Goal: Task Accomplishment & Management: Manage account settings

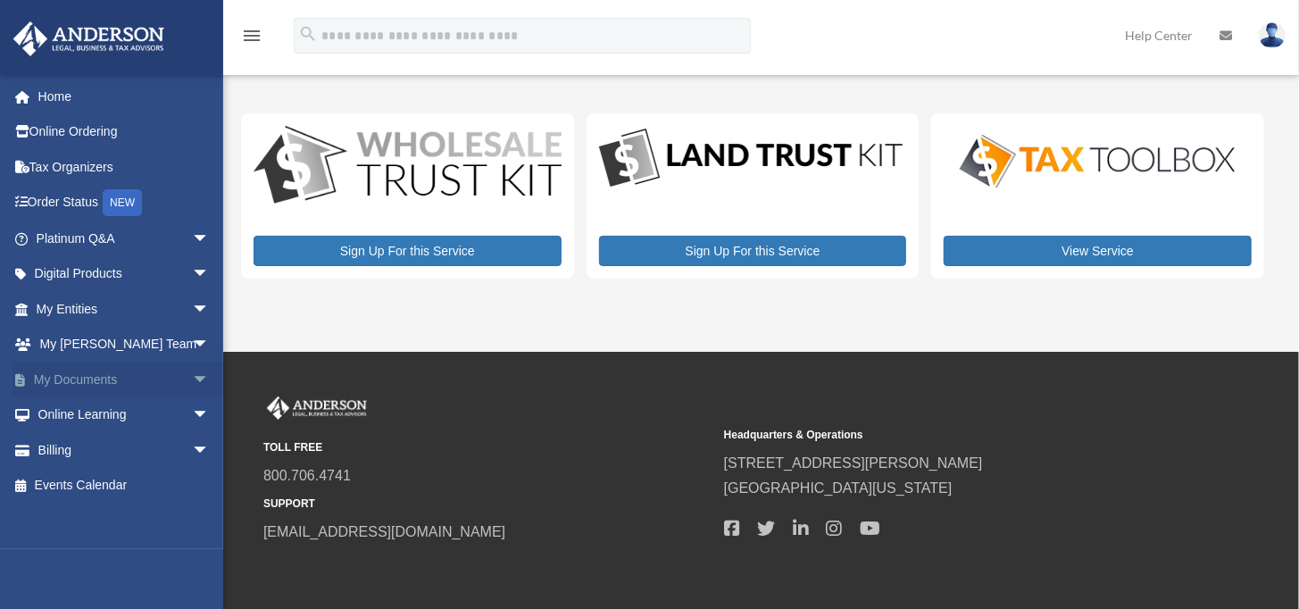
click at [192, 379] on span "arrow_drop_down" at bounding box center [210, 380] width 36 height 37
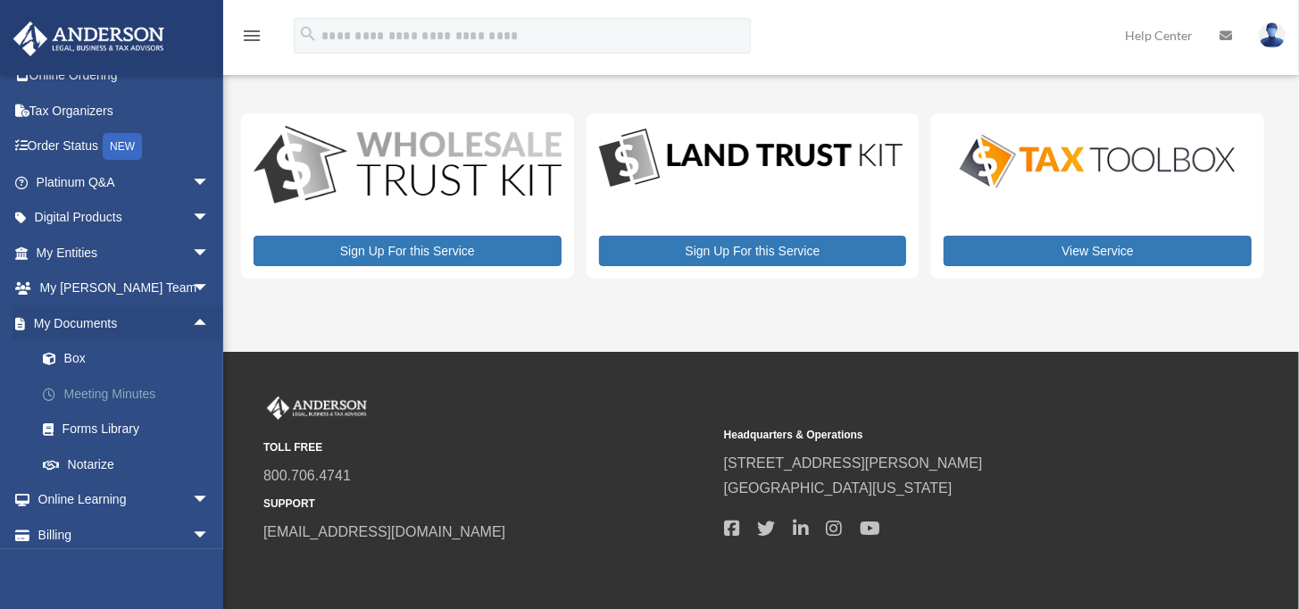
scroll to position [89, 0]
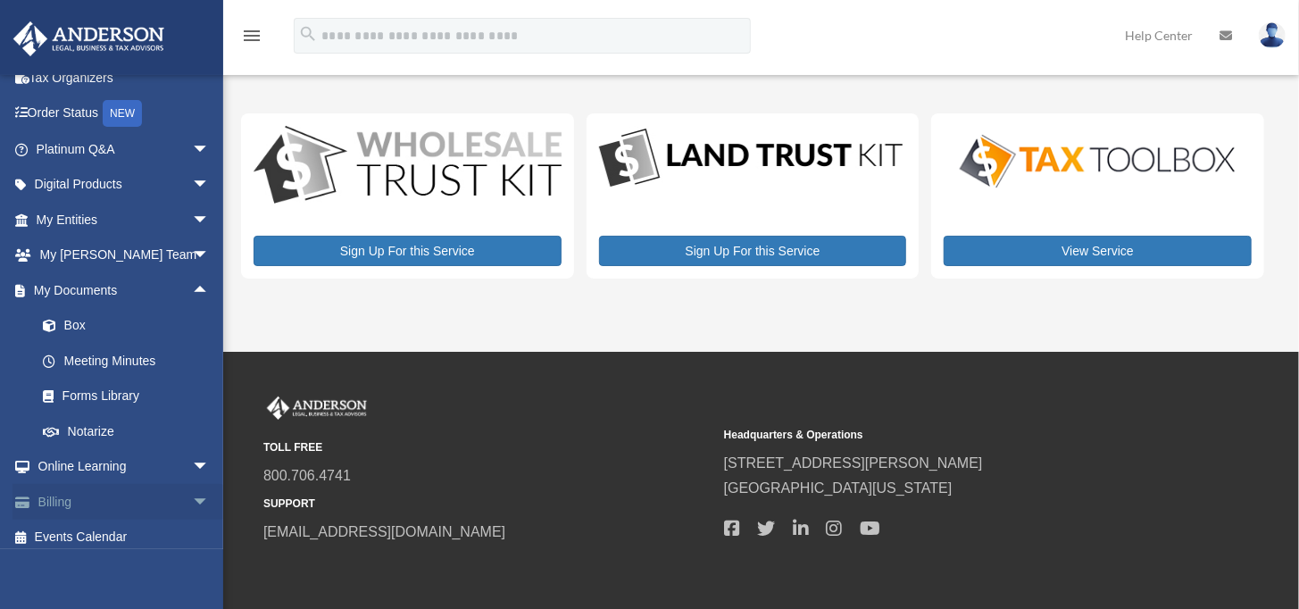
click at [192, 496] on span "arrow_drop_down" at bounding box center [210, 502] width 36 height 37
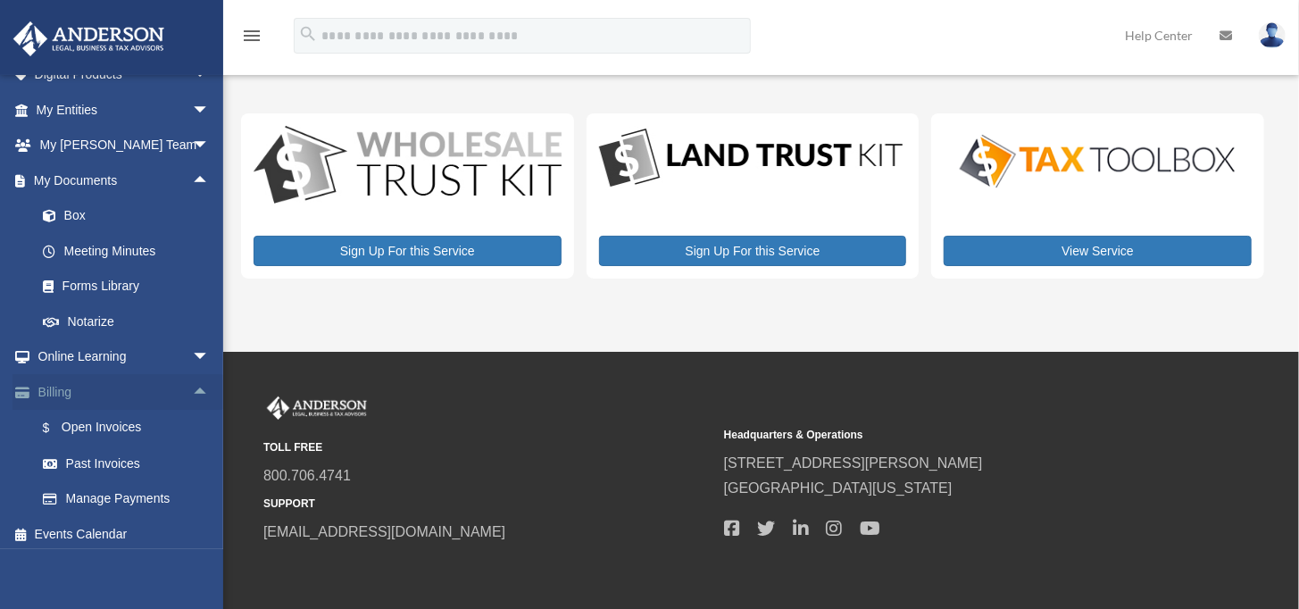
scroll to position [204, 0]
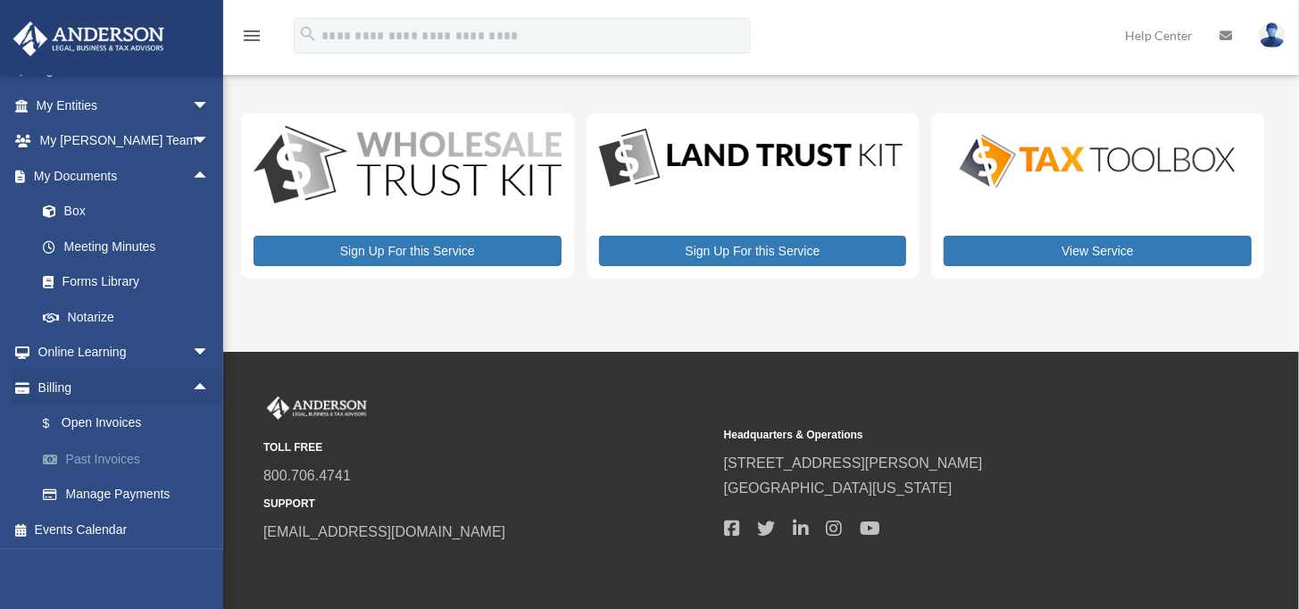
click at [119, 455] on link "Past Invoices" at bounding box center [131, 459] width 212 height 36
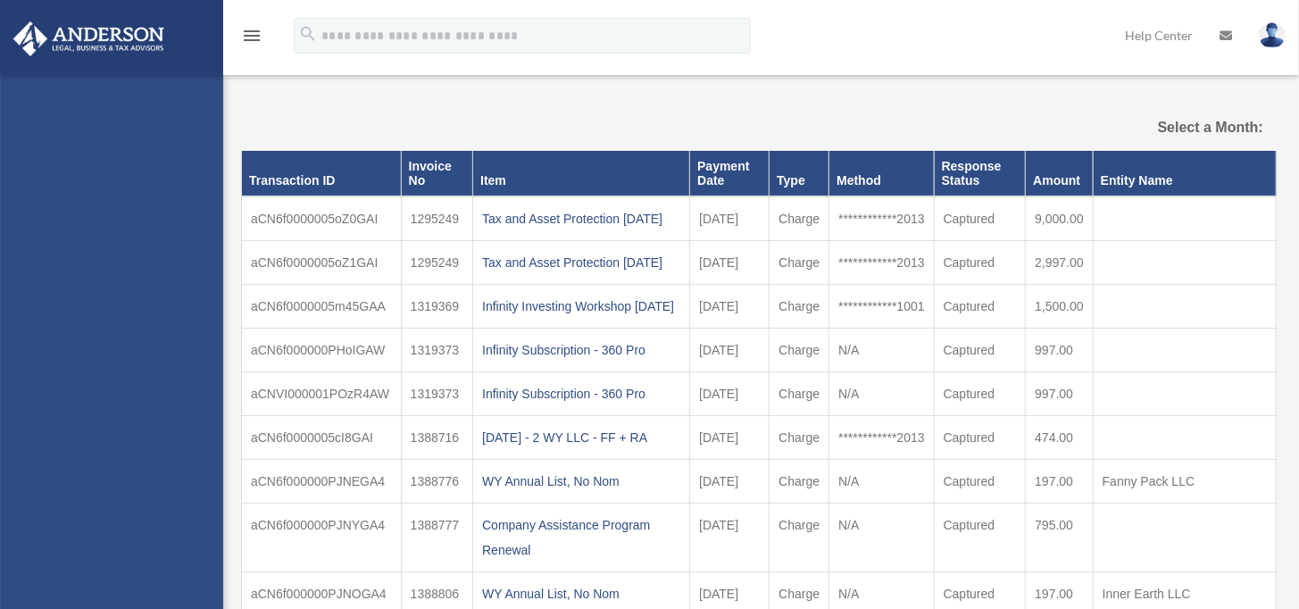
select select
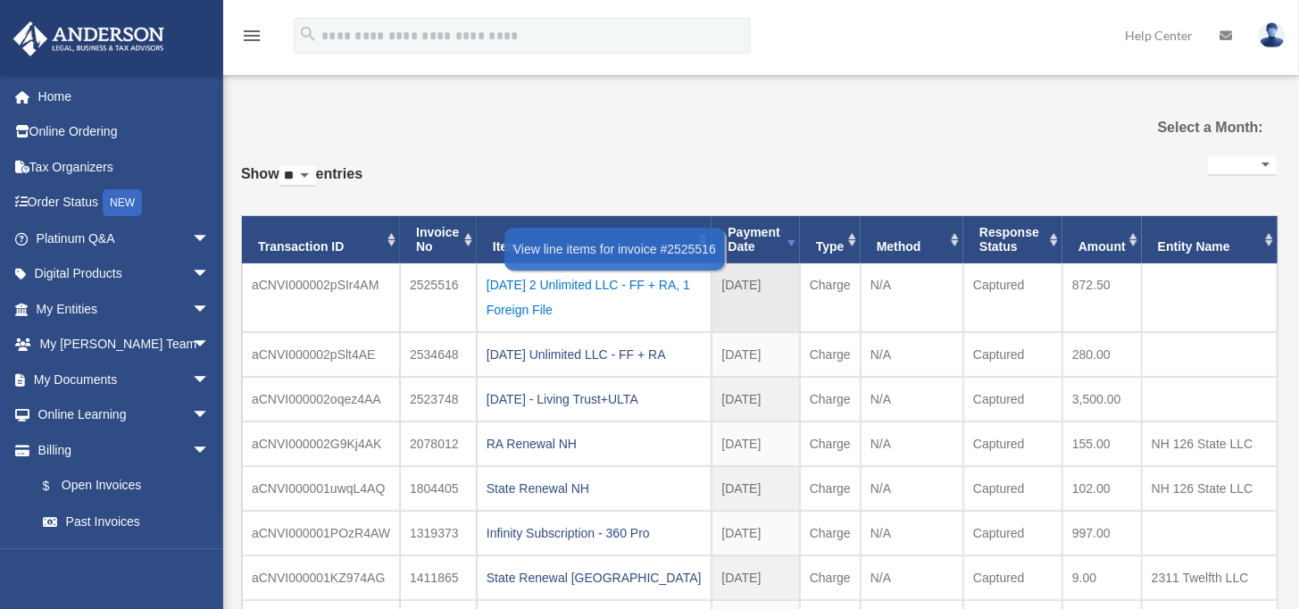
click at [562, 282] on div "[DATE] 2 Unlimited LLC - FF + RA, 1 Foreign File" at bounding box center [594, 297] width 216 height 50
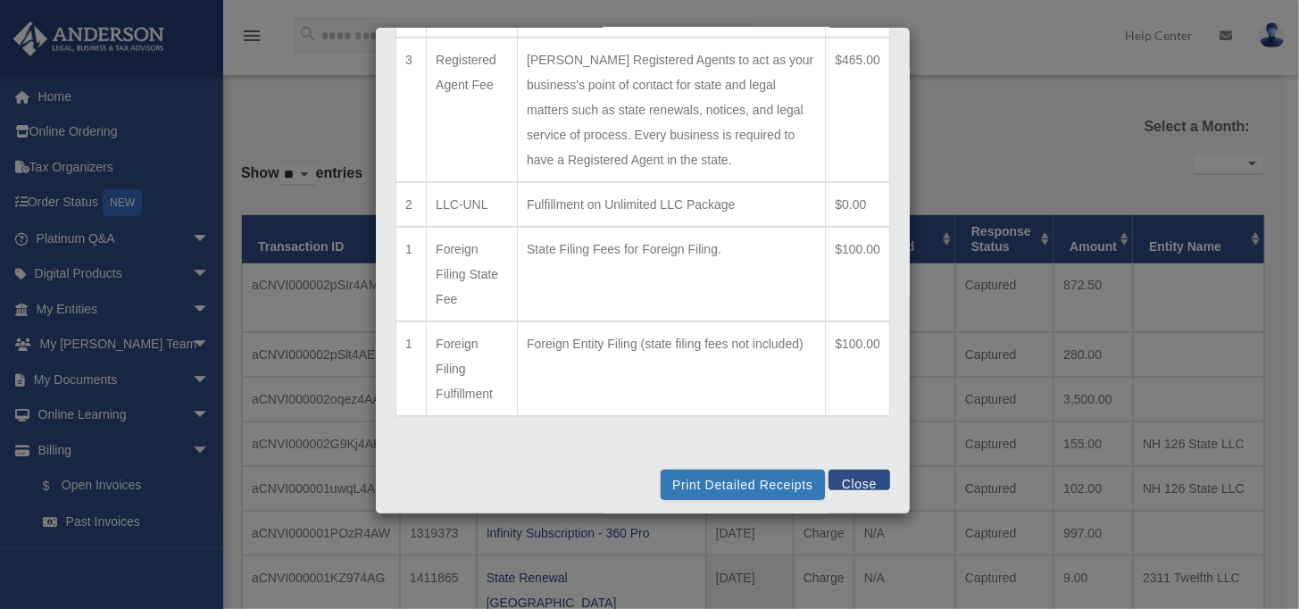
scroll to position [190, 0]
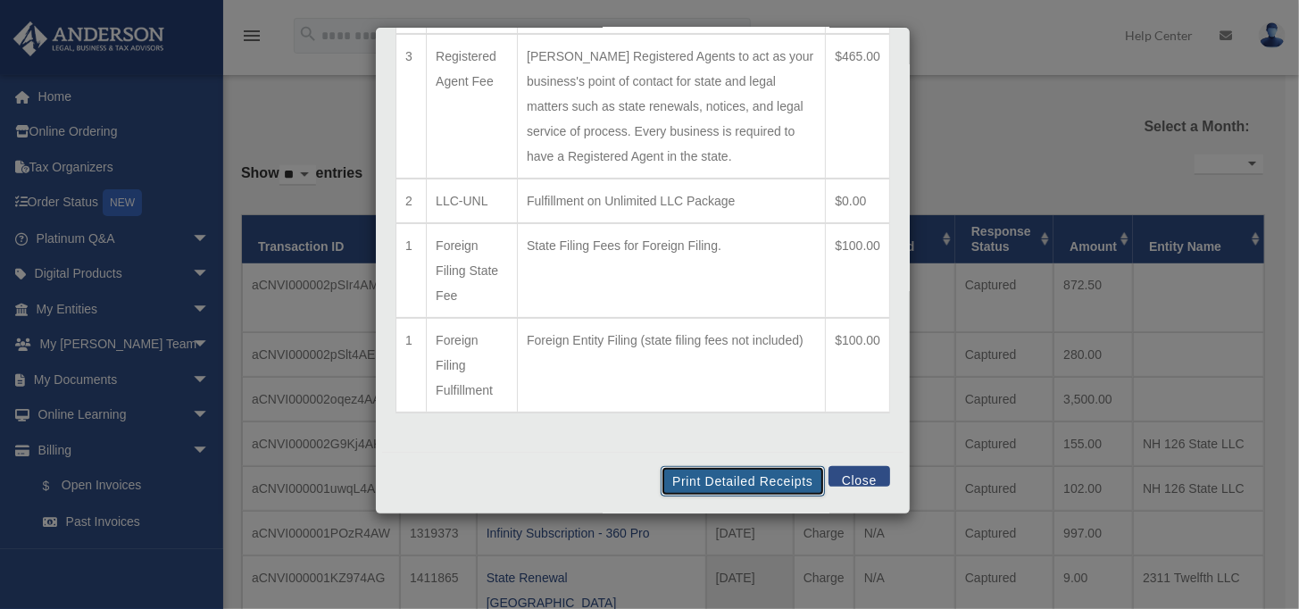
click at [686, 474] on button "Print Detailed Receipts" at bounding box center [742, 481] width 163 height 30
click at [846, 470] on button "Close" at bounding box center [859, 476] width 62 height 21
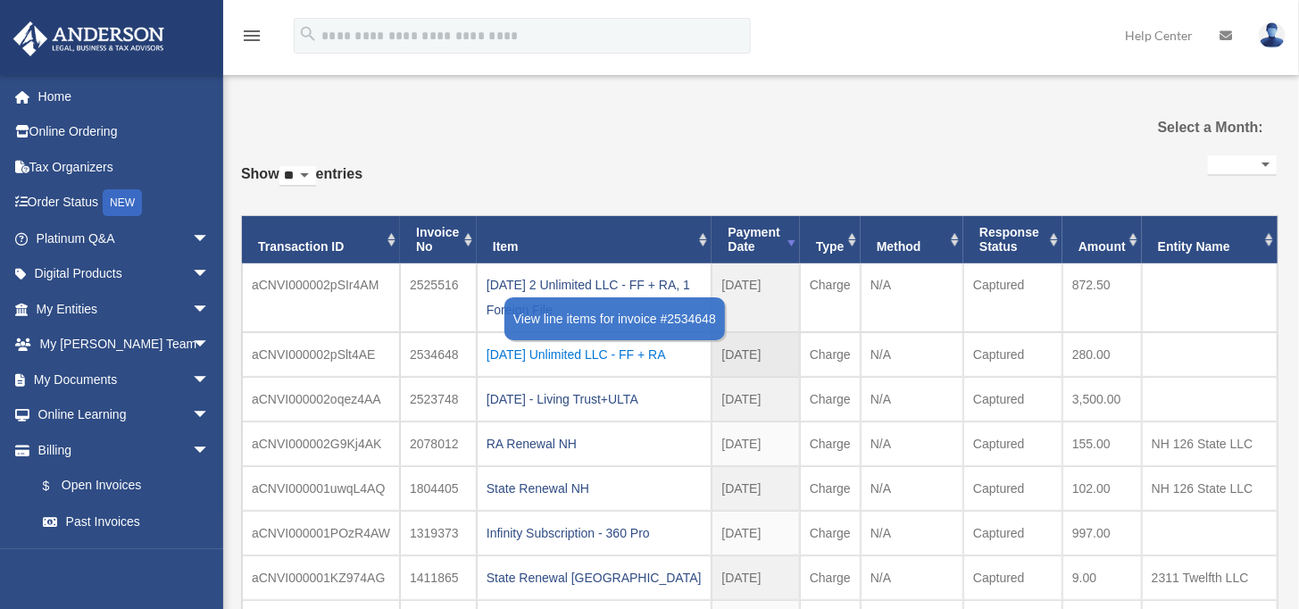
click at [511, 353] on div "[DATE] Unlimited LLC - FF + RA" at bounding box center [594, 354] width 216 height 25
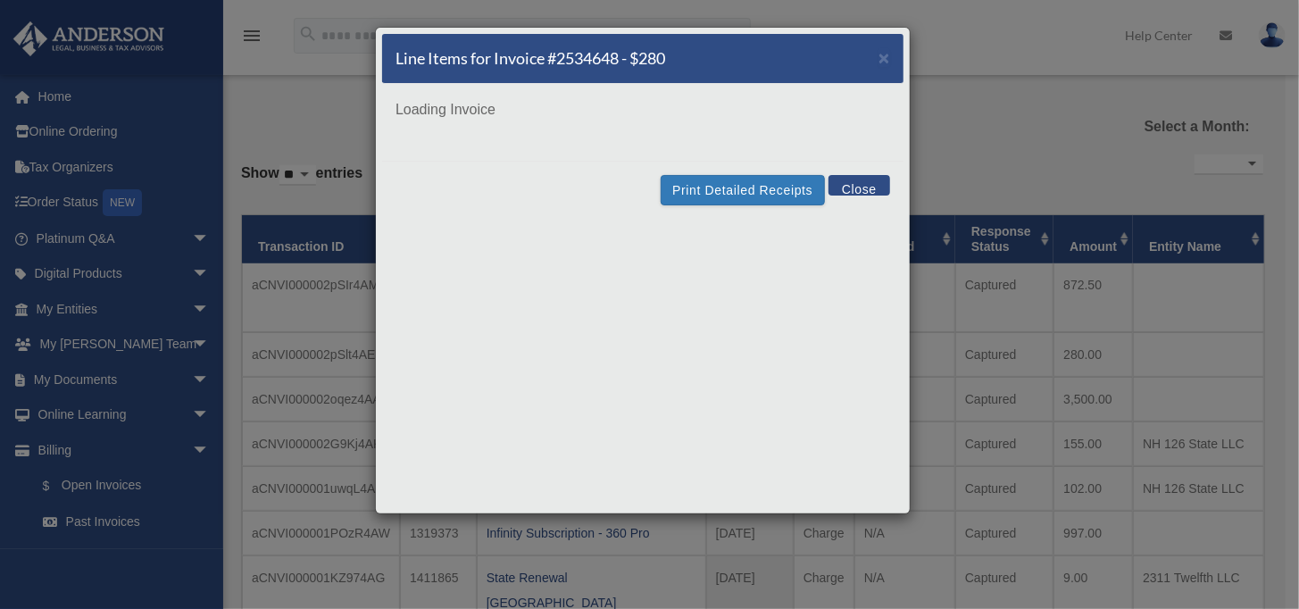
scroll to position [0, 0]
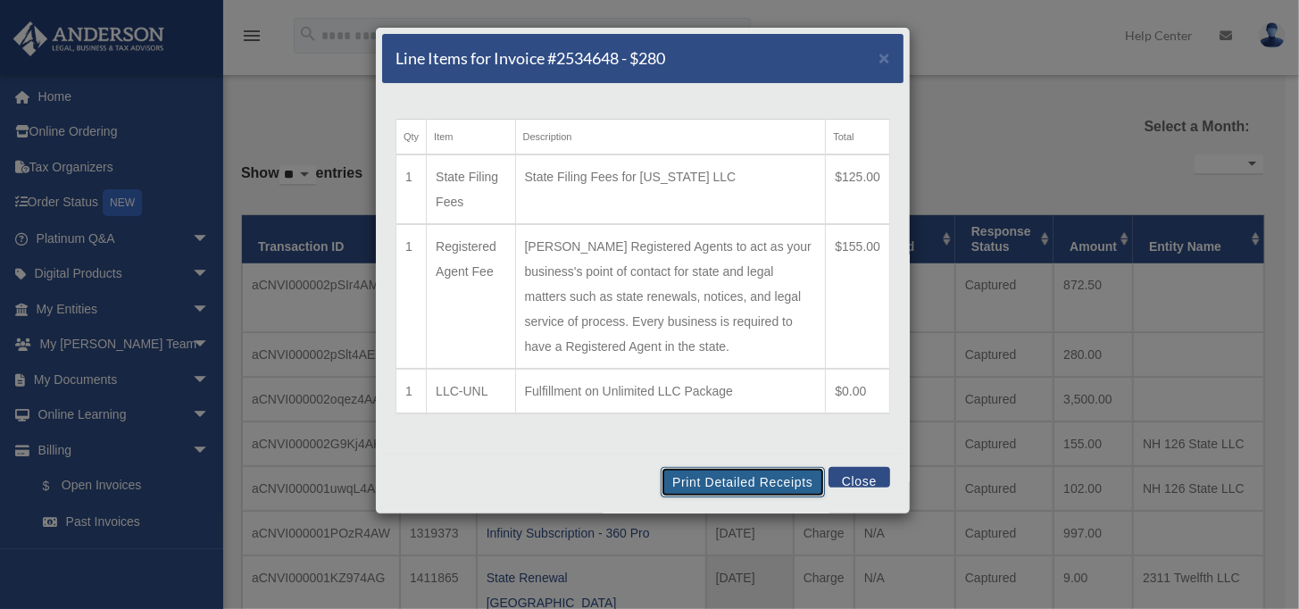
click at [723, 475] on button "Print Detailed Receipts" at bounding box center [742, 482] width 163 height 30
